Goal: Complete application form

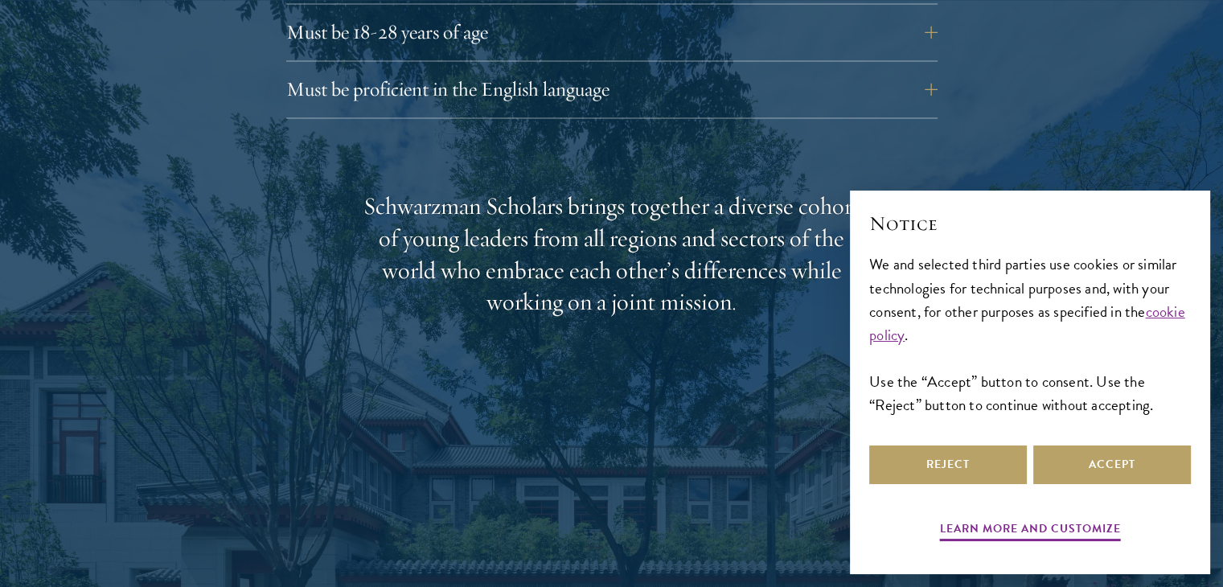
scroll to position [2435, 0]
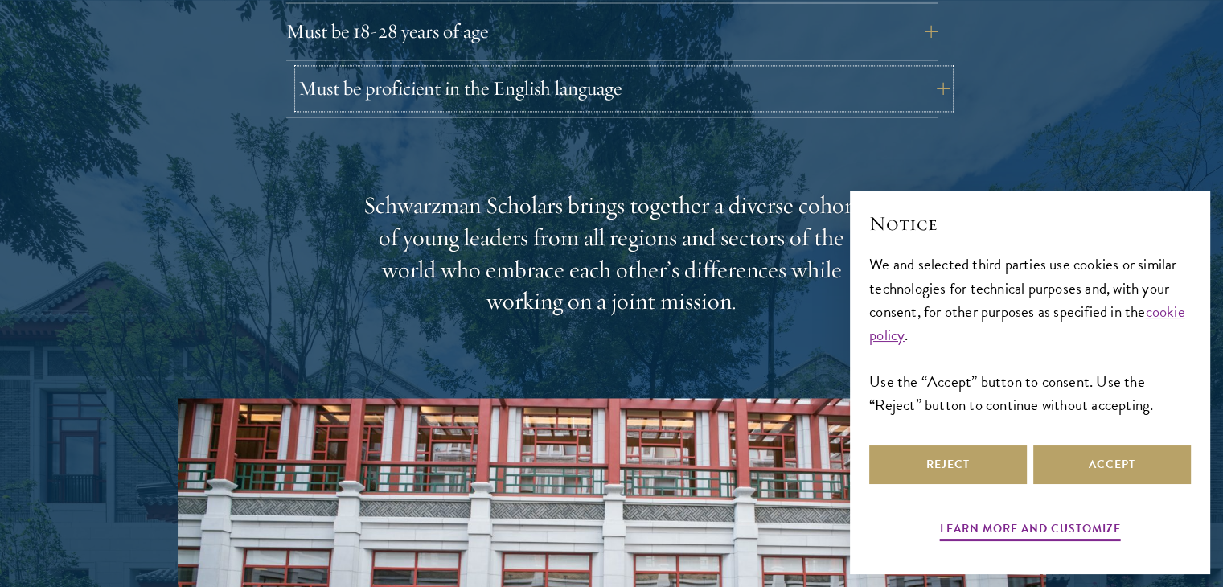
click at [938, 69] on button "Must be proficient in the English language" at bounding box center [623, 88] width 651 height 39
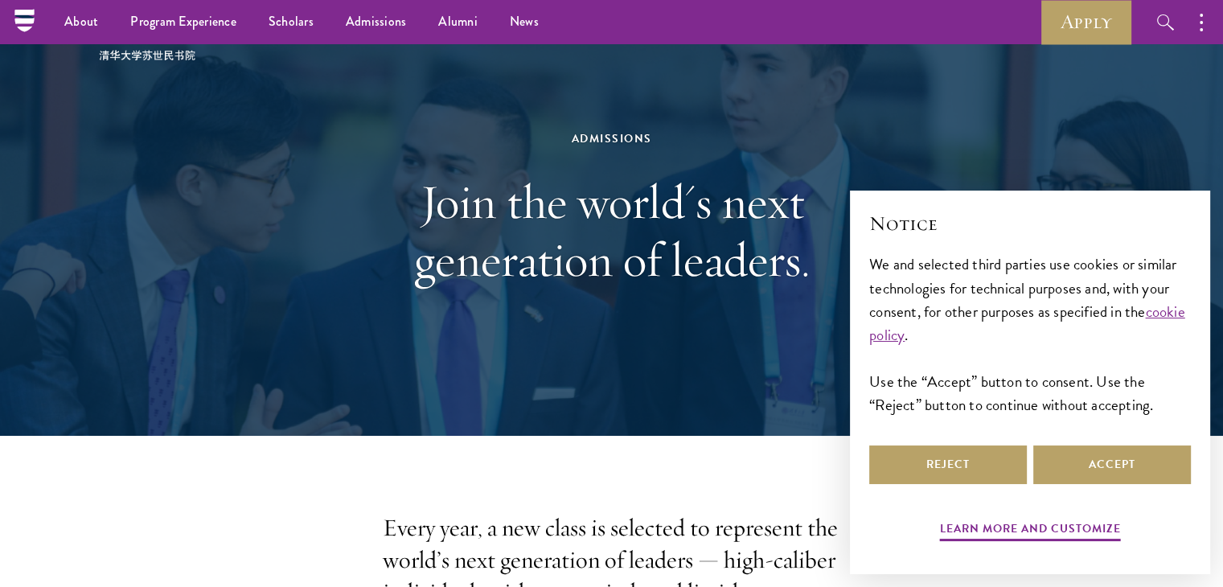
scroll to position [0, 0]
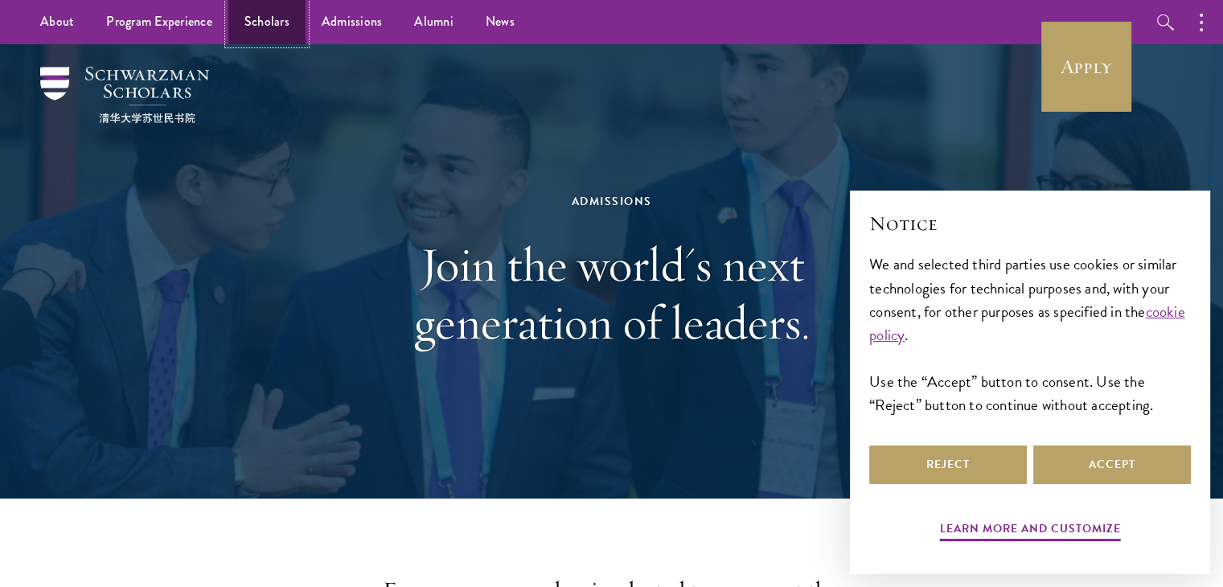
click at [266, 31] on link "Scholars" at bounding box center [266, 22] width 77 height 44
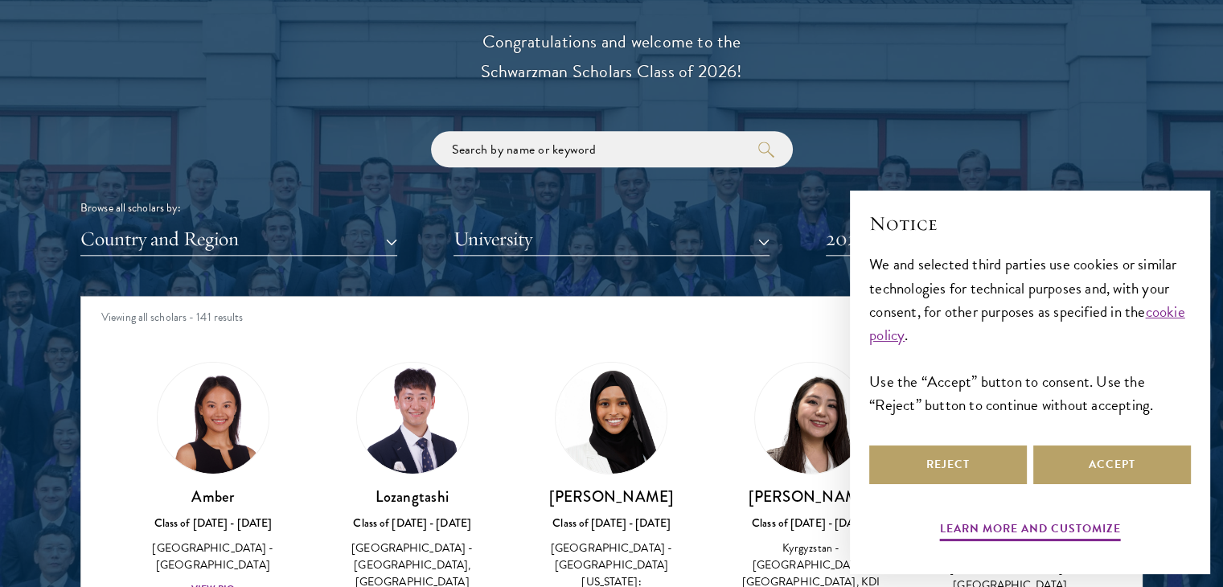
scroll to position [1845, 0]
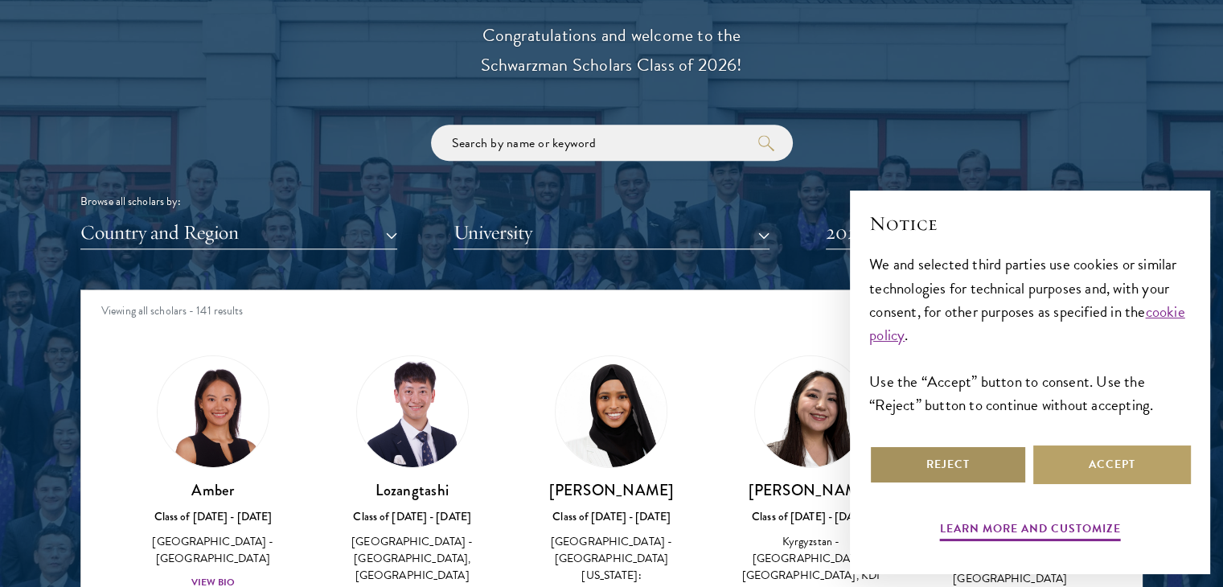
click at [968, 461] on button "Reject" at bounding box center [948, 464] width 158 height 39
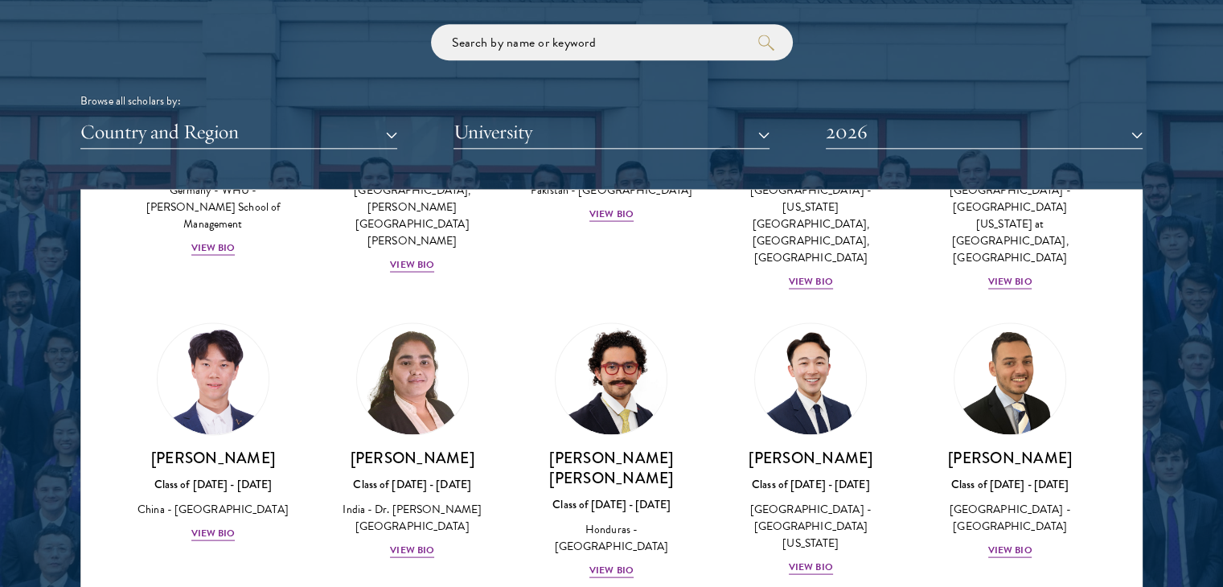
scroll to position [3319, 0]
click at [201, 524] on div "View Bio" at bounding box center [213, 531] width 44 height 15
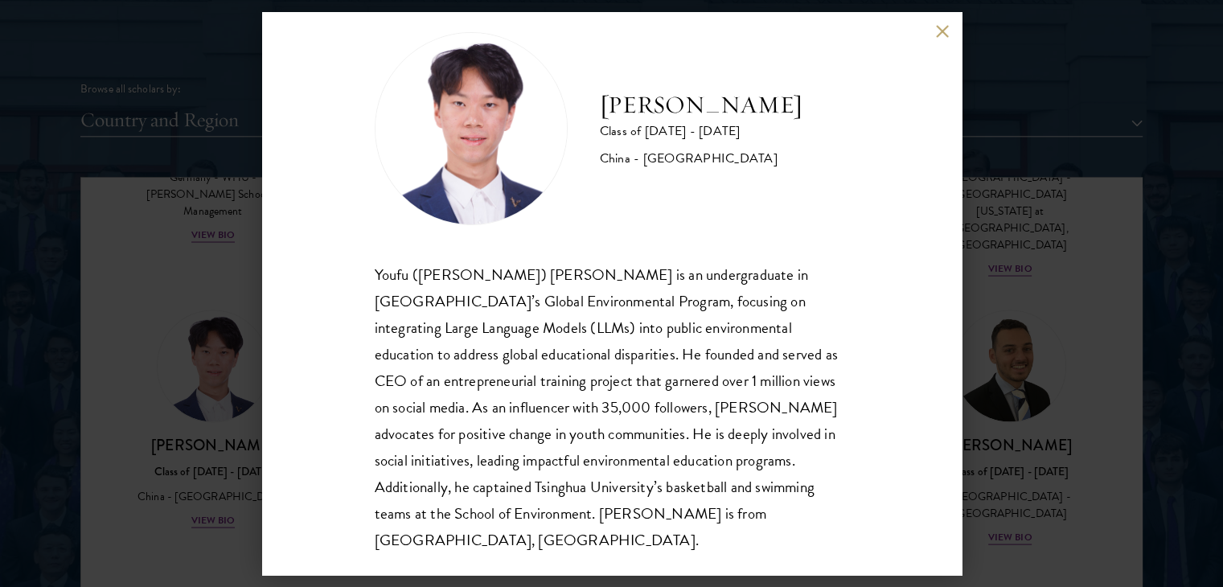
scroll to position [1956, 0]
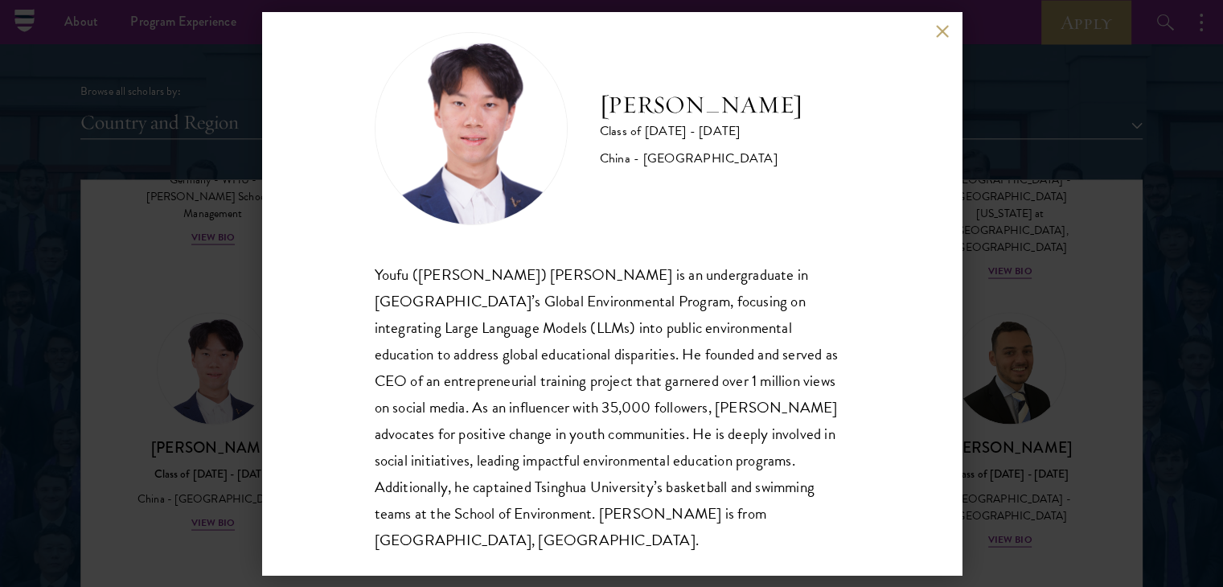
click at [940, 27] on button at bounding box center [943, 31] width 14 height 14
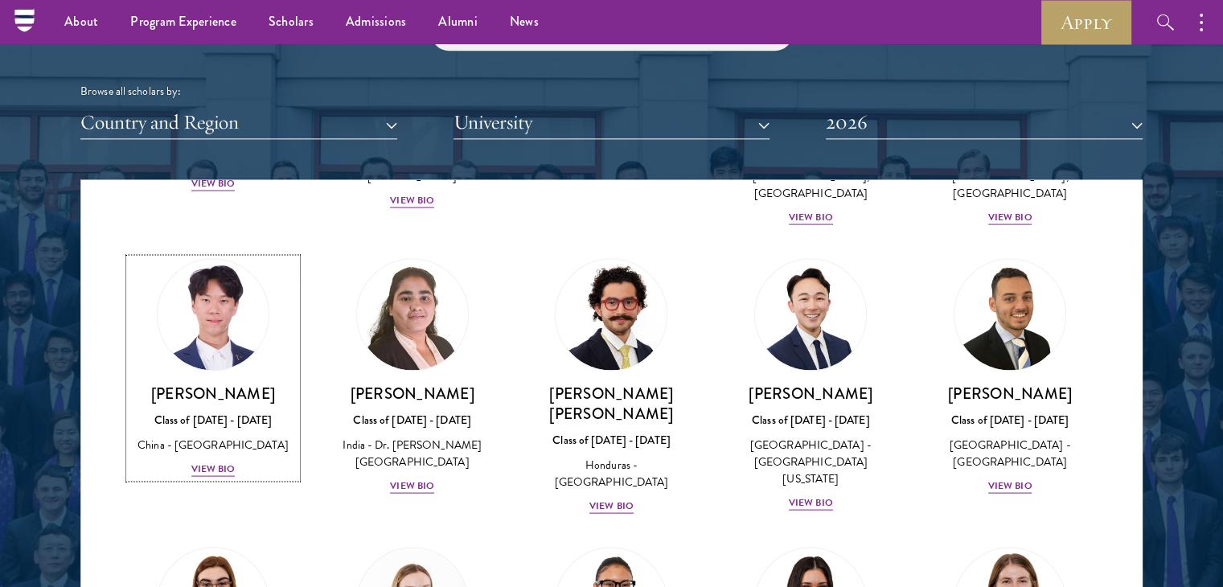
scroll to position [3374, 0]
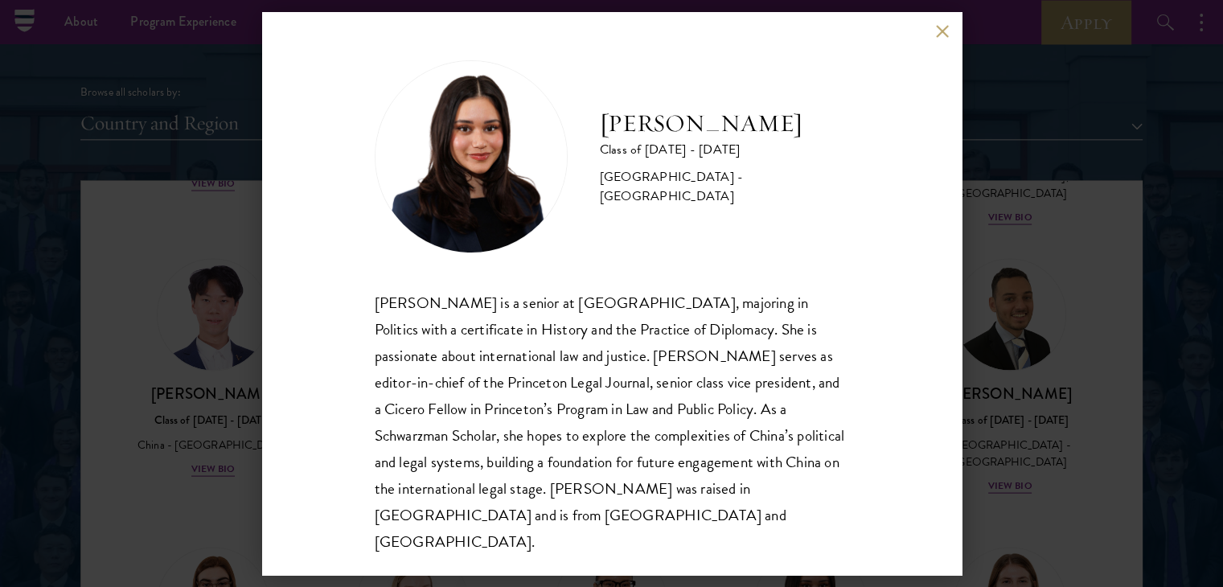
scroll to position [1956, 0]
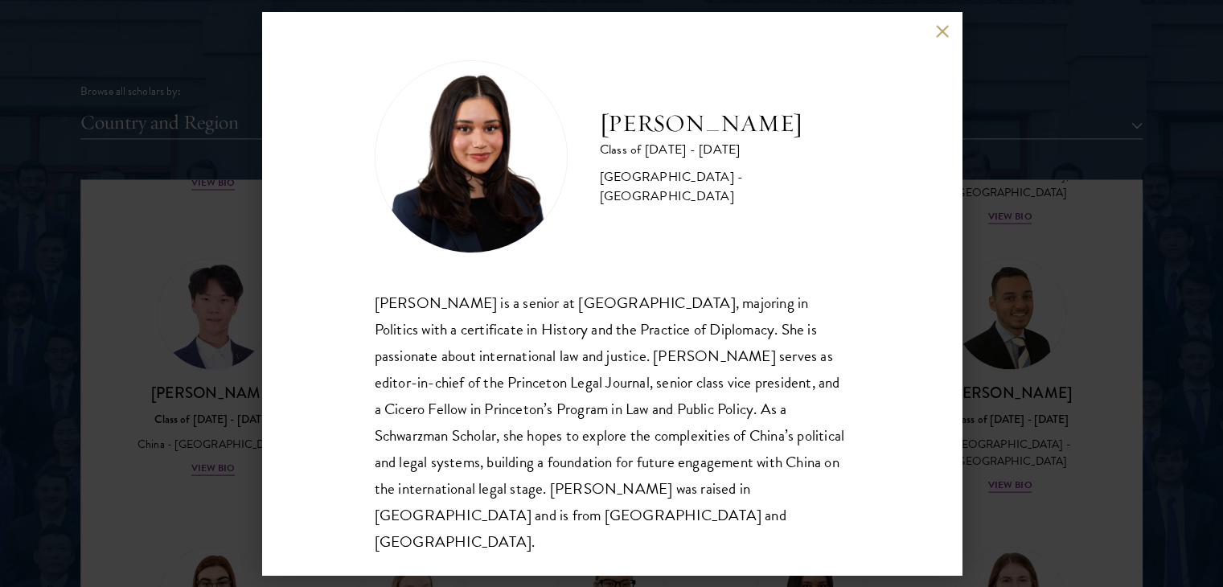
click at [942, 38] on button at bounding box center [943, 31] width 14 height 14
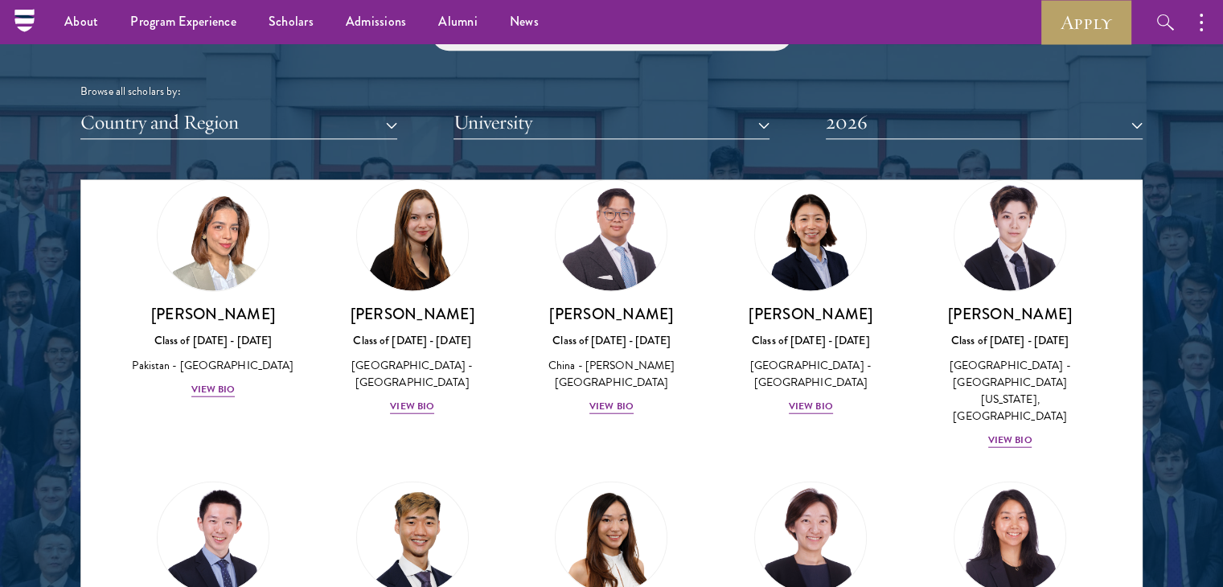
scroll to position [1946, 0]
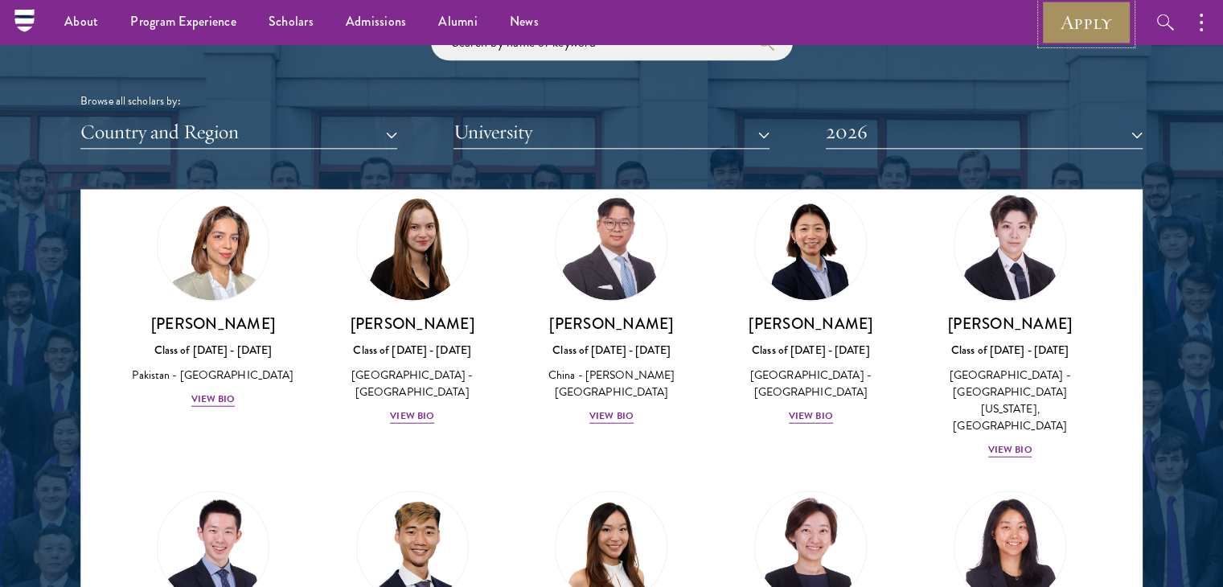
click at [1102, 30] on link "Apply" at bounding box center [1086, 22] width 90 height 44
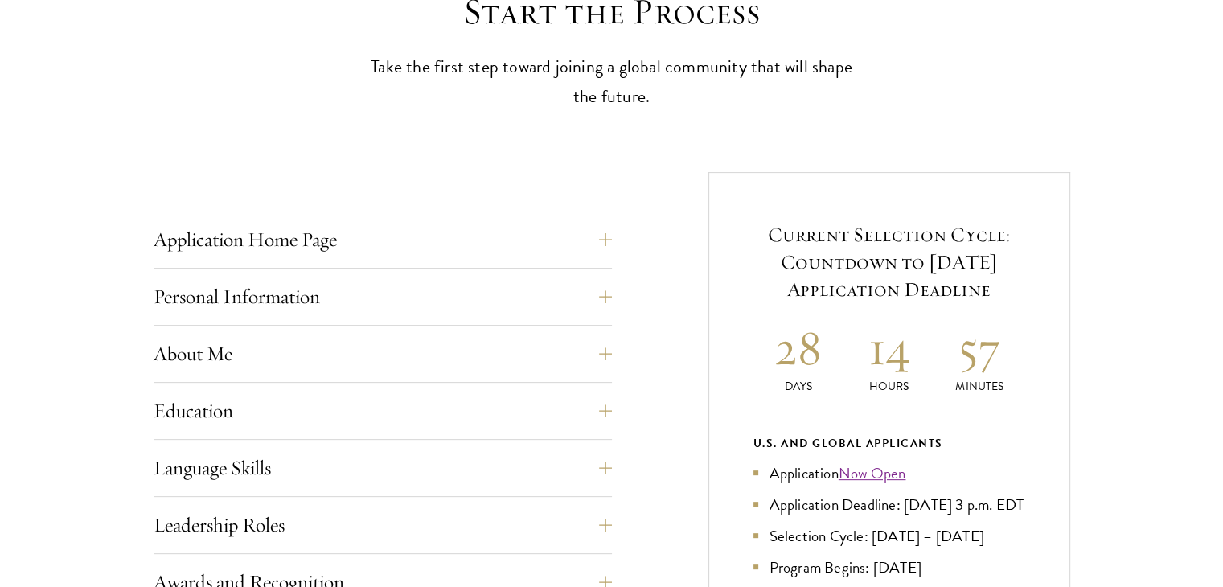
scroll to position [479, 0]
click at [620, 232] on button "Application Home Page" at bounding box center [395, 239] width 458 height 39
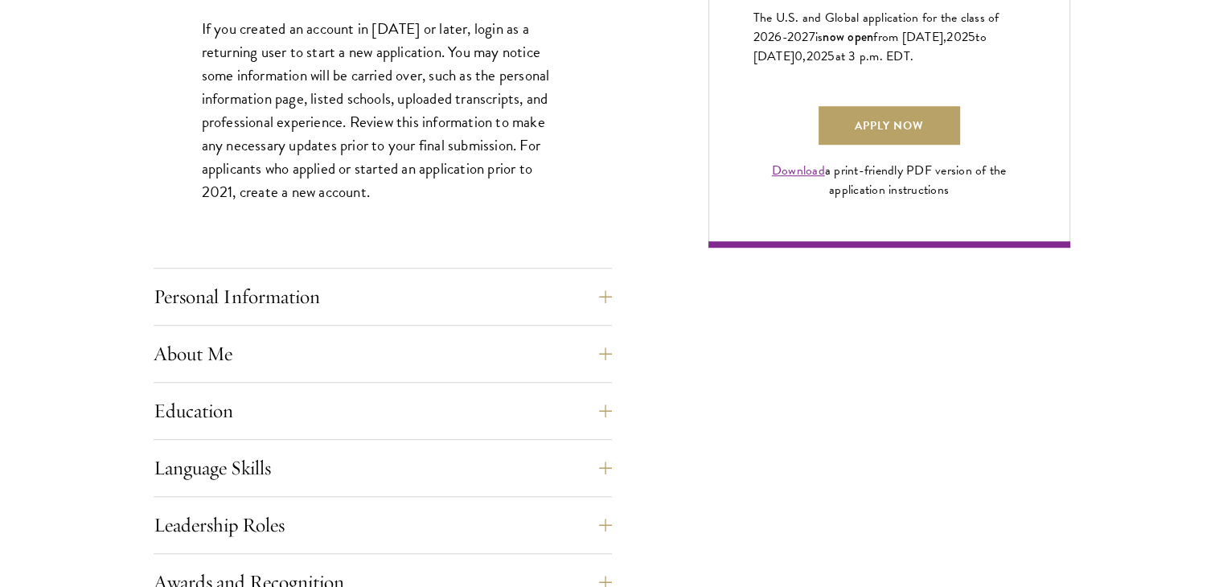
scroll to position [1198, 0]
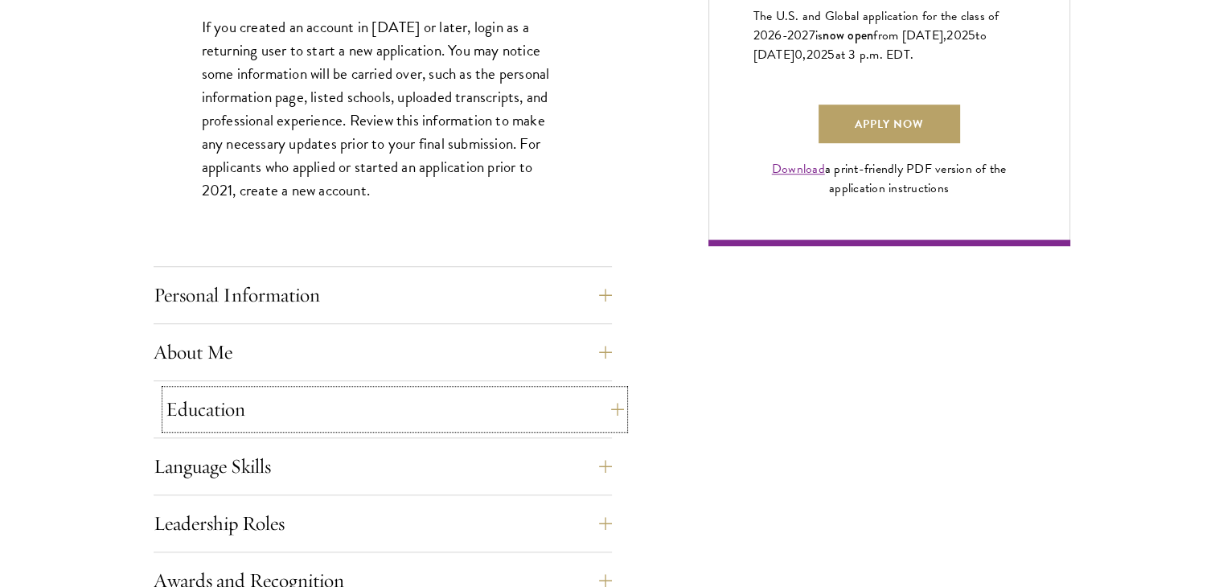
click at [593, 411] on button "Education" at bounding box center [395, 409] width 458 height 39
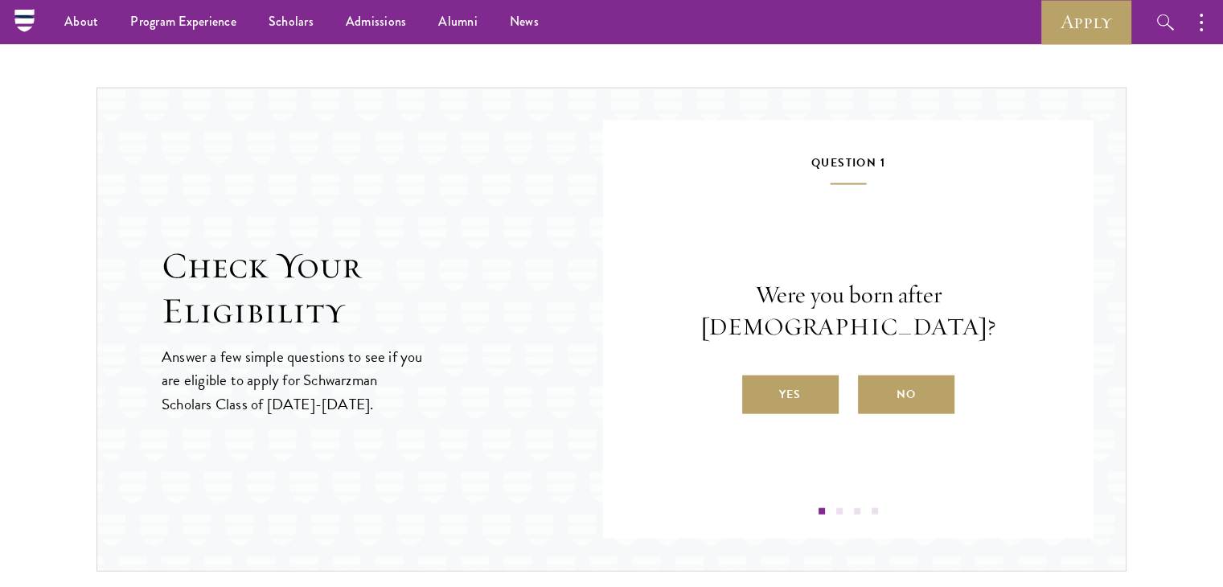
scroll to position [3505, 0]
click at [801, 376] on label "Yes" at bounding box center [790, 395] width 96 height 39
click at [757, 378] on input "Yes" at bounding box center [749, 385] width 14 height 14
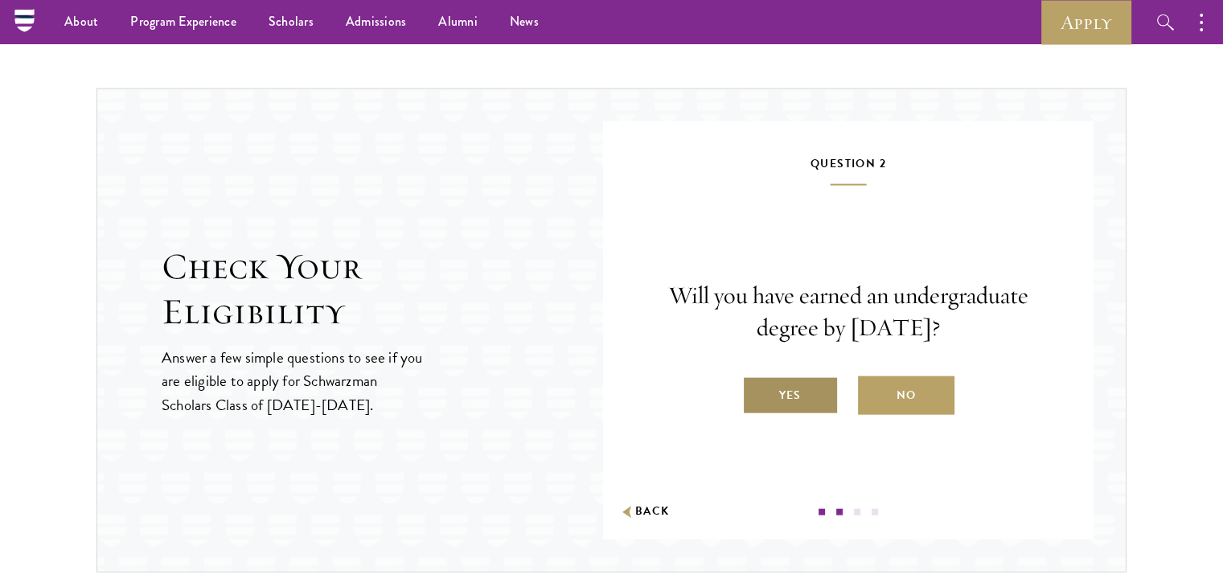
click at [787, 390] on label "Yes" at bounding box center [790, 395] width 96 height 39
click at [757, 390] on input "Yes" at bounding box center [749, 385] width 14 height 14
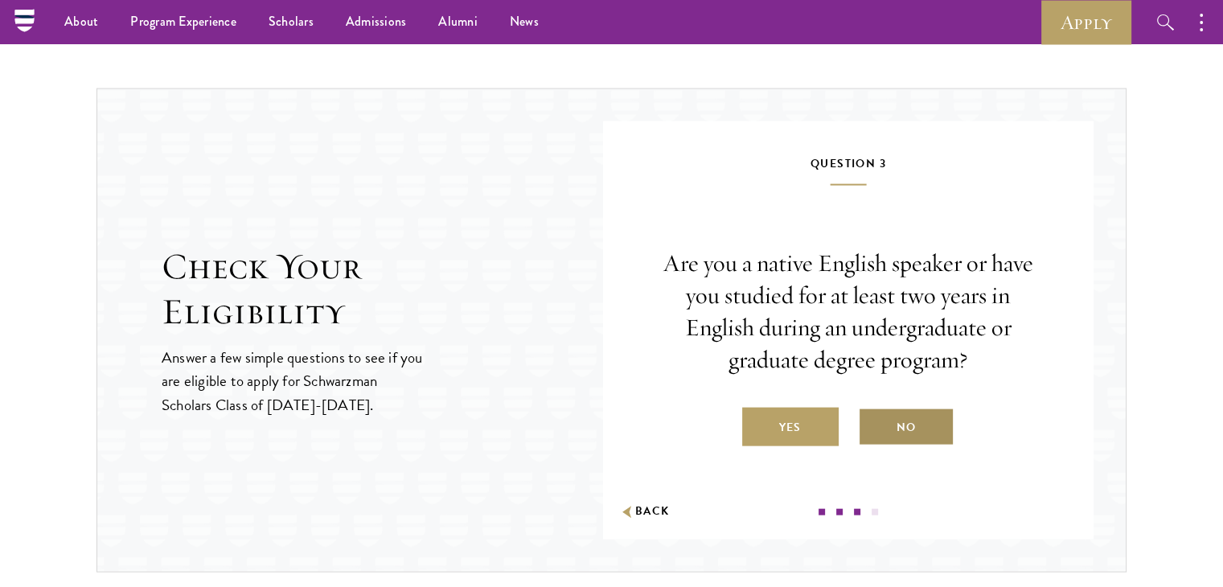
click at [921, 427] on label "No" at bounding box center [906, 427] width 96 height 39
click at [872, 425] on input "No" at bounding box center [865, 417] width 14 height 14
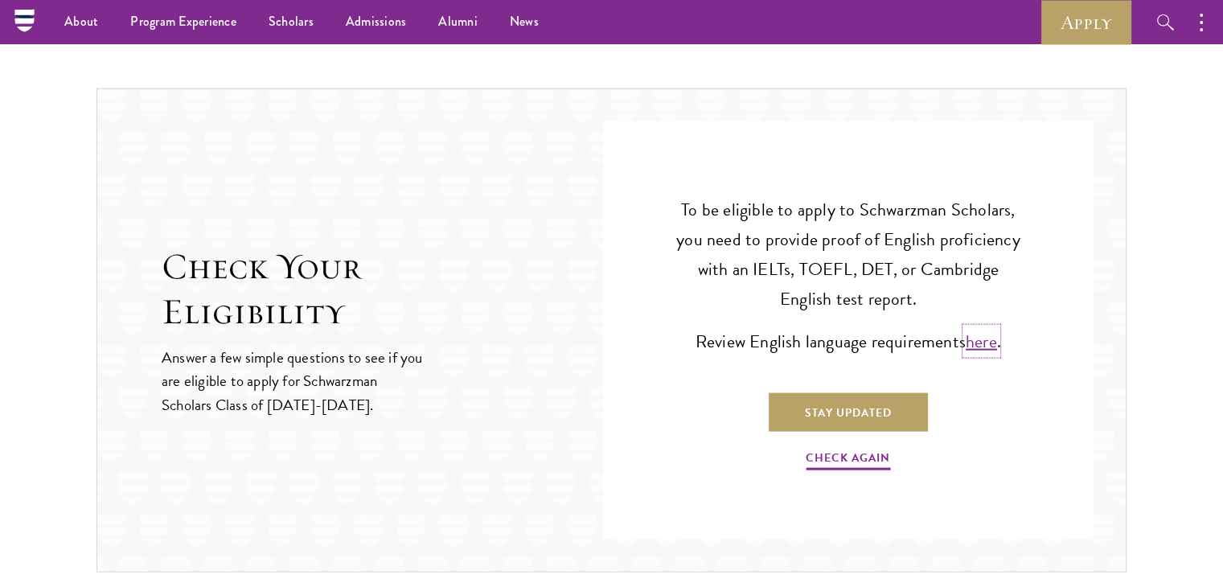
click at [987, 335] on link "here" at bounding box center [981, 341] width 31 height 27
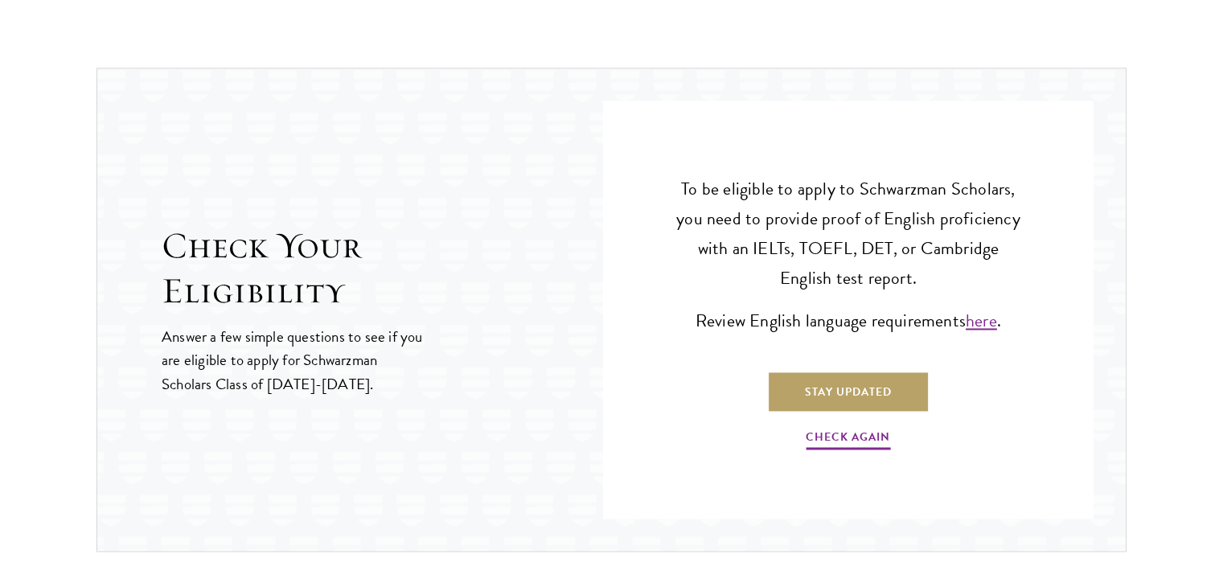
scroll to position [2431, 0]
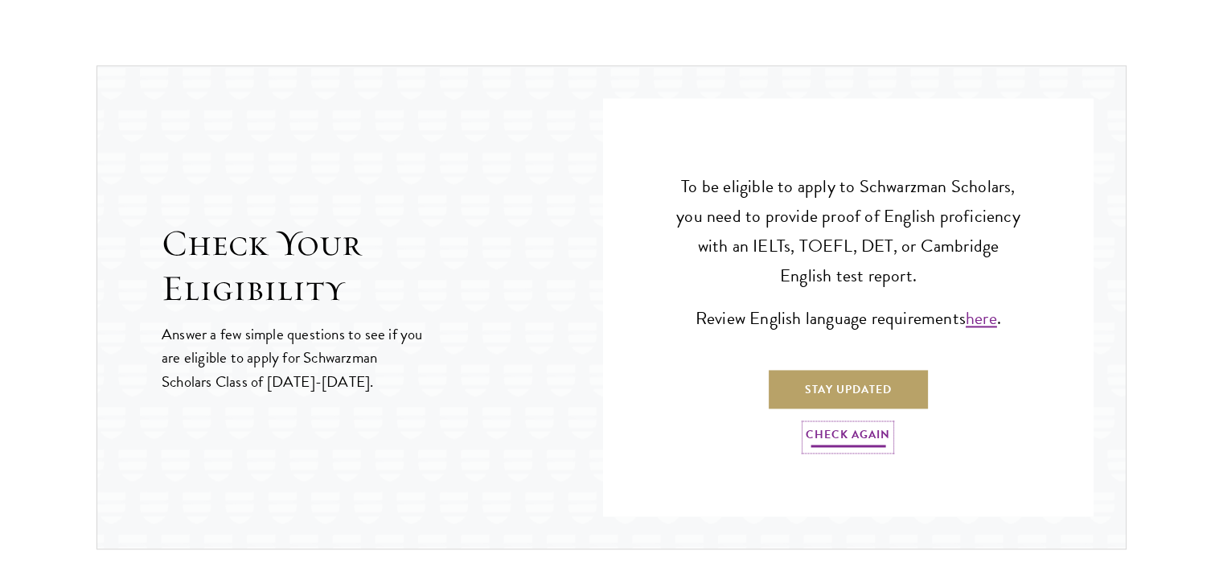
click at [827, 433] on link "Check Again" at bounding box center [848, 437] width 84 height 25
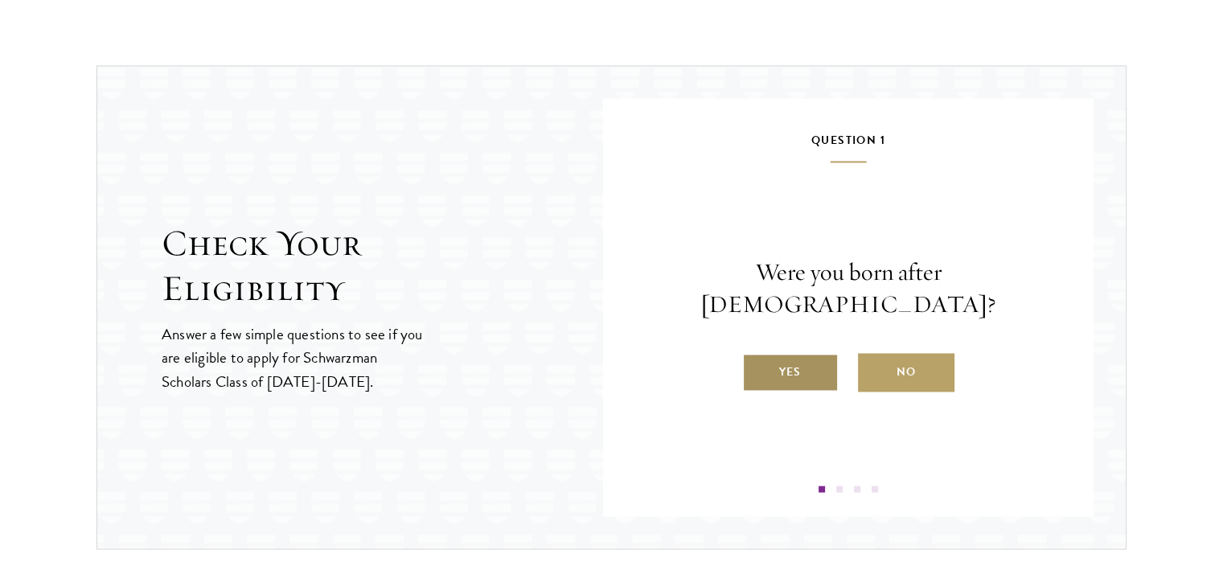
click at [775, 353] on label "Yes" at bounding box center [790, 372] width 96 height 39
click at [757, 355] on input "Yes" at bounding box center [749, 362] width 14 height 14
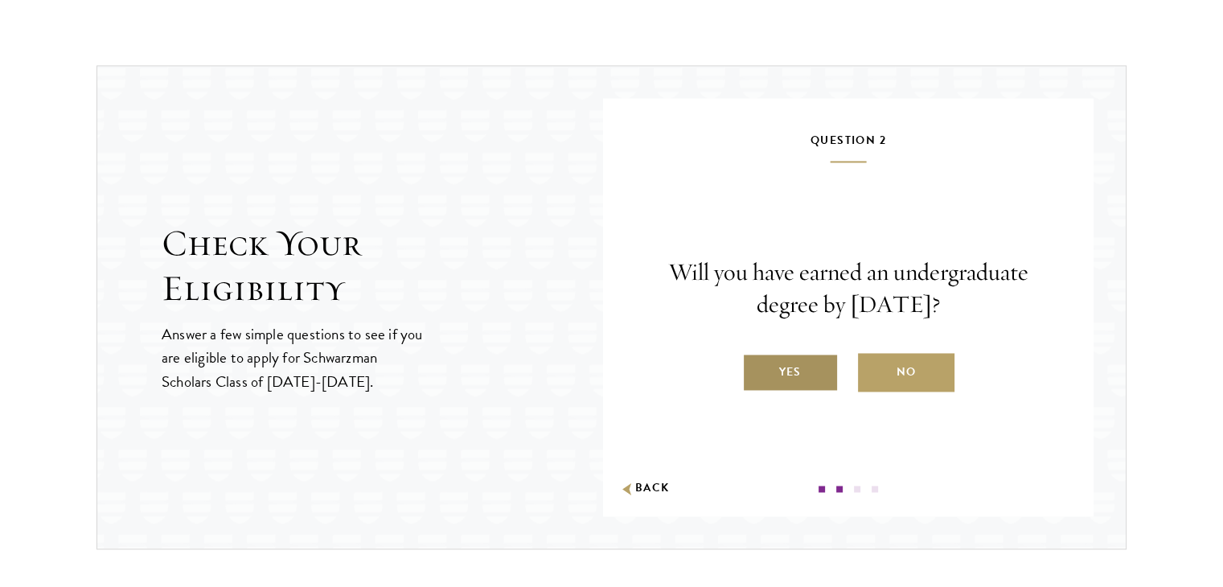
click at [794, 369] on label "Yes" at bounding box center [790, 372] width 96 height 39
click at [757, 369] on input "Yes" at bounding box center [749, 362] width 14 height 14
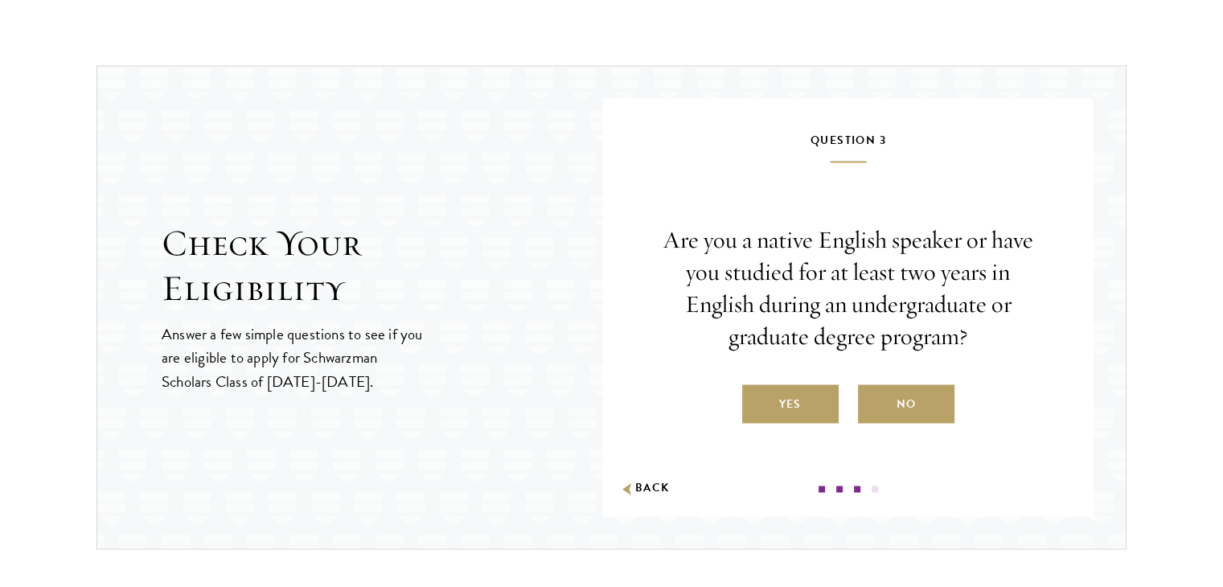
click at [794, 369] on div "Are you a native English speaker or have you studied for at least two years in …" at bounding box center [848, 323] width 394 height 199
click at [801, 393] on label "Yes" at bounding box center [790, 403] width 96 height 39
click at [757, 393] on input "Yes" at bounding box center [749, 394] width 14 height 14
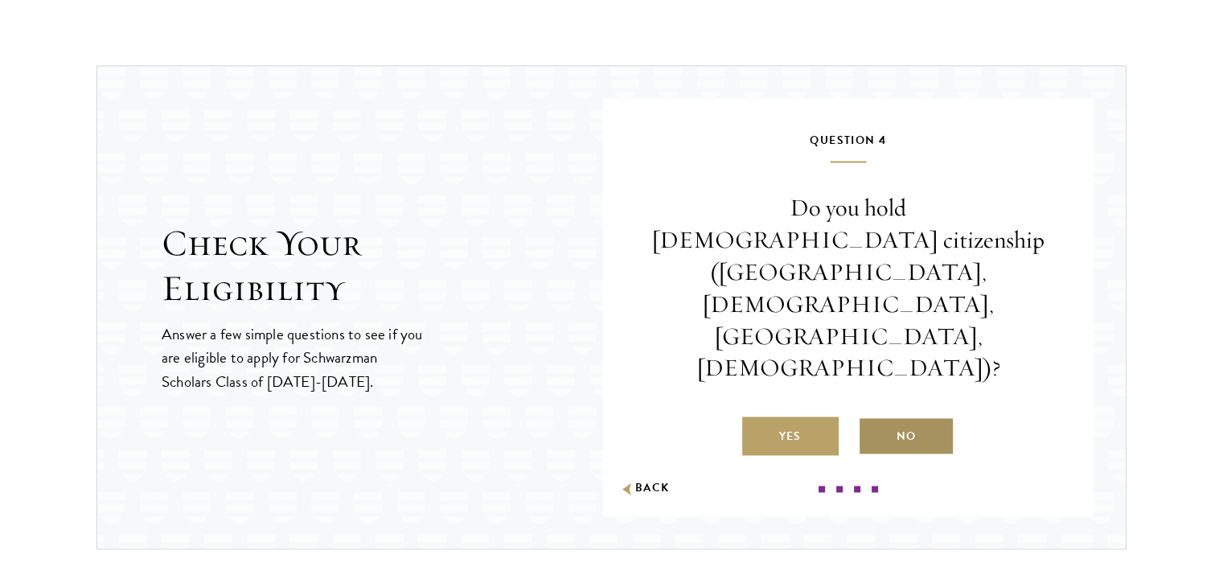
click at [933, 417] on label "No" at bounding box center [906, 436] width 96 height 39
click at [872, 419] on input "No" at bounding box center [865, 426] width 14 height 14
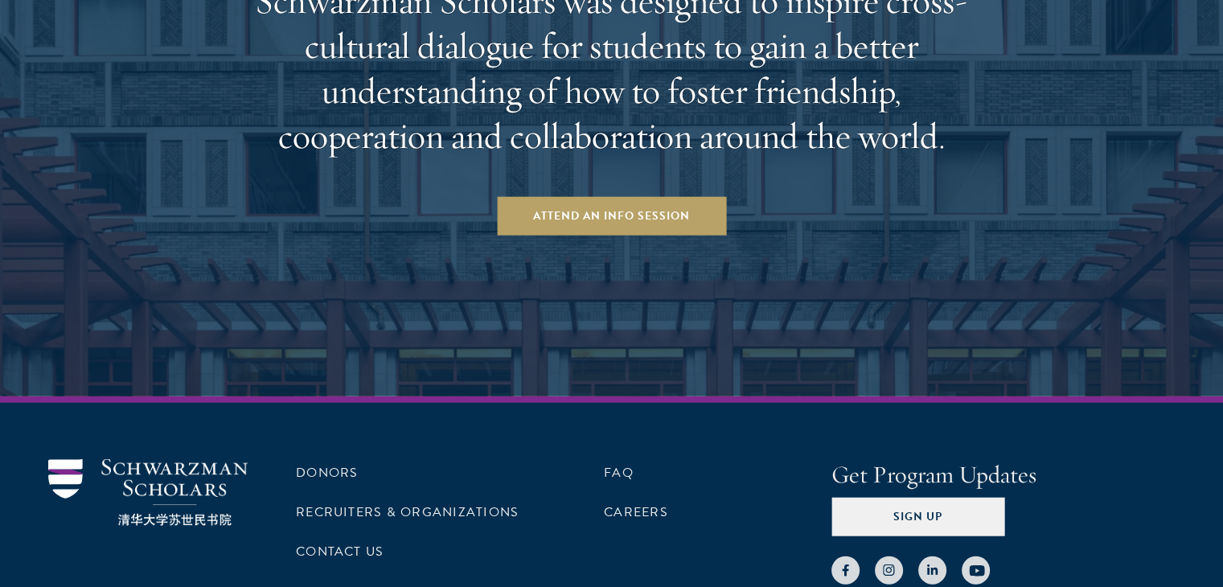
scroll to position [4027, 0]
